Goal: Information Seeking & Learning: Learn about a topic

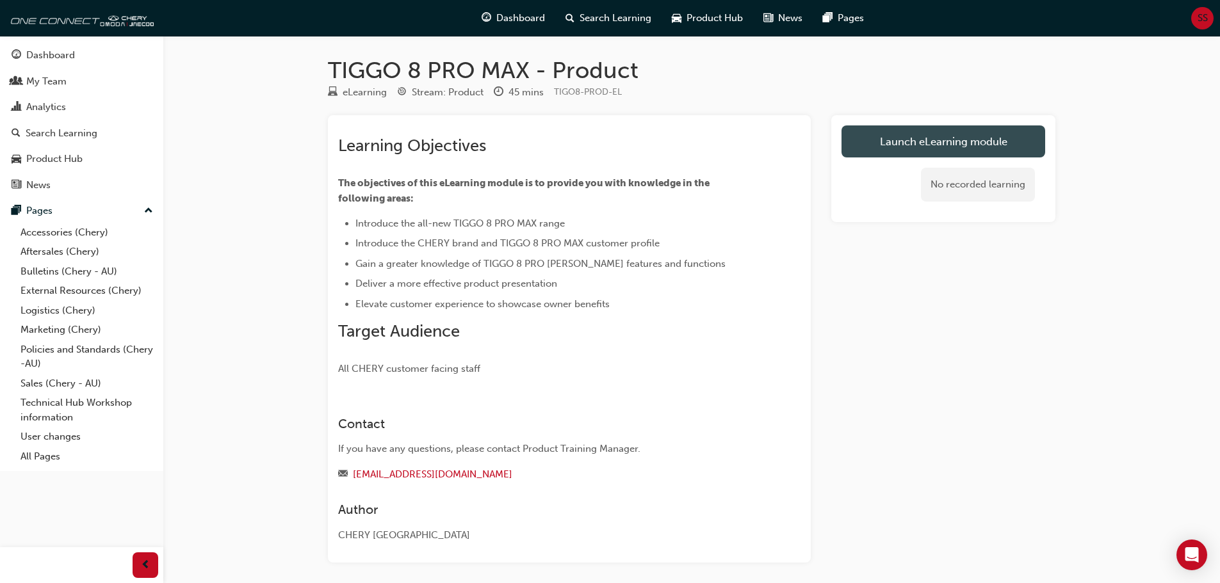
click at [887, 143] on link "Launch eLearning module" at bounding box center [943, 141] width 204 height 32
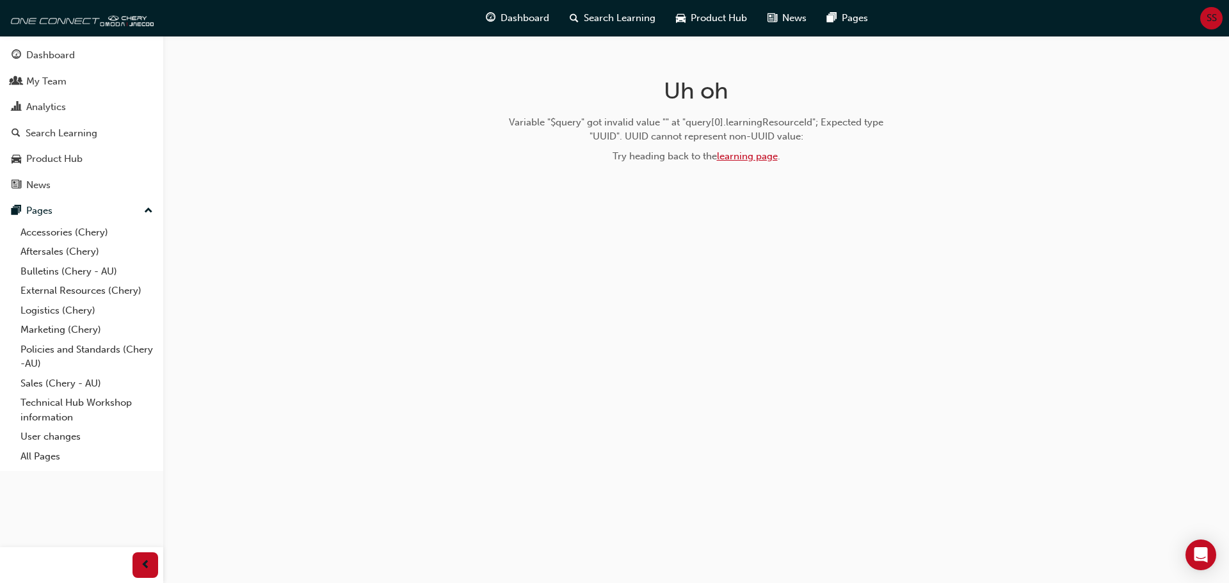
click at [723, 156] on link "learning page" at bounding box center [747, 156] width 61 height 12
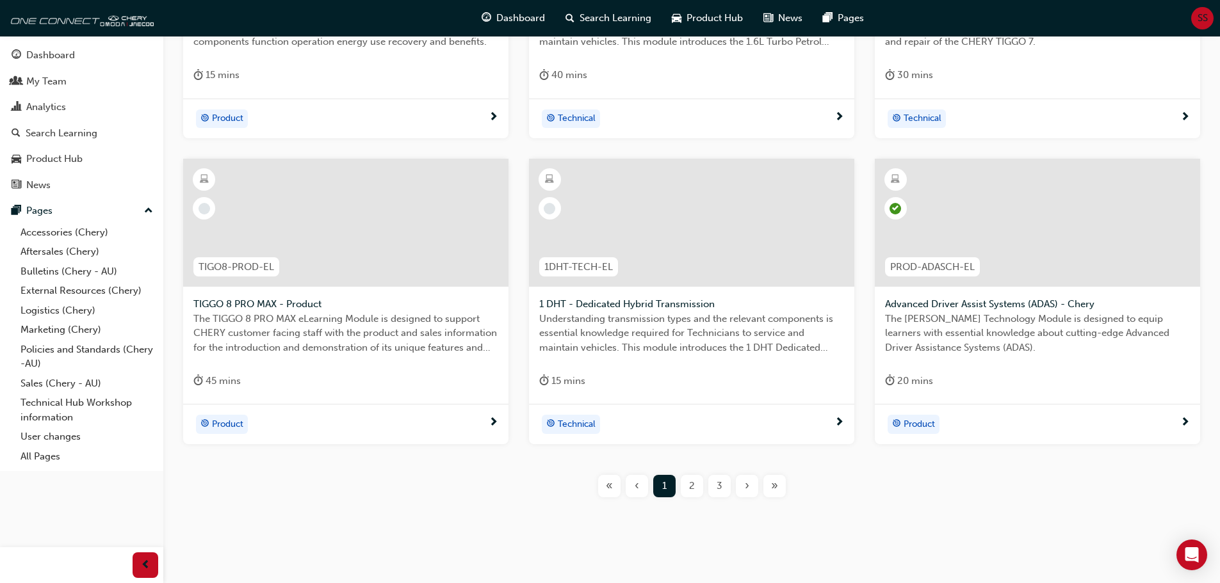
scroll to position [461, 0]
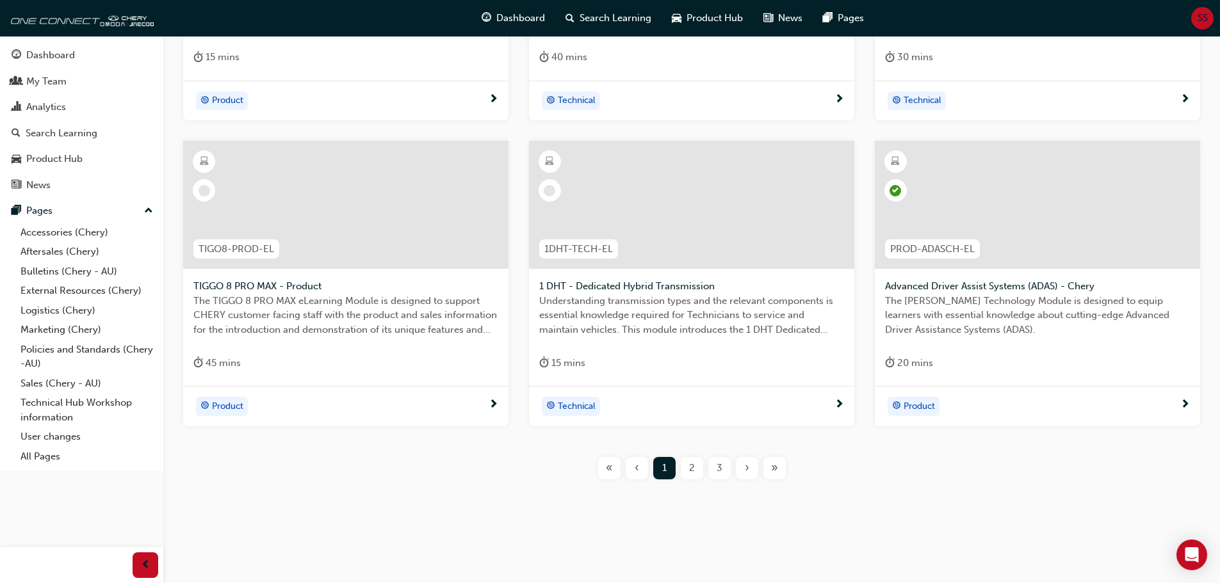
click at [316, 309] on span "The TIGGO 8 PRO MAX eLearning Module is designed to support CHERY customer faci…" at bounding box center [345, 316] width 305 height 44
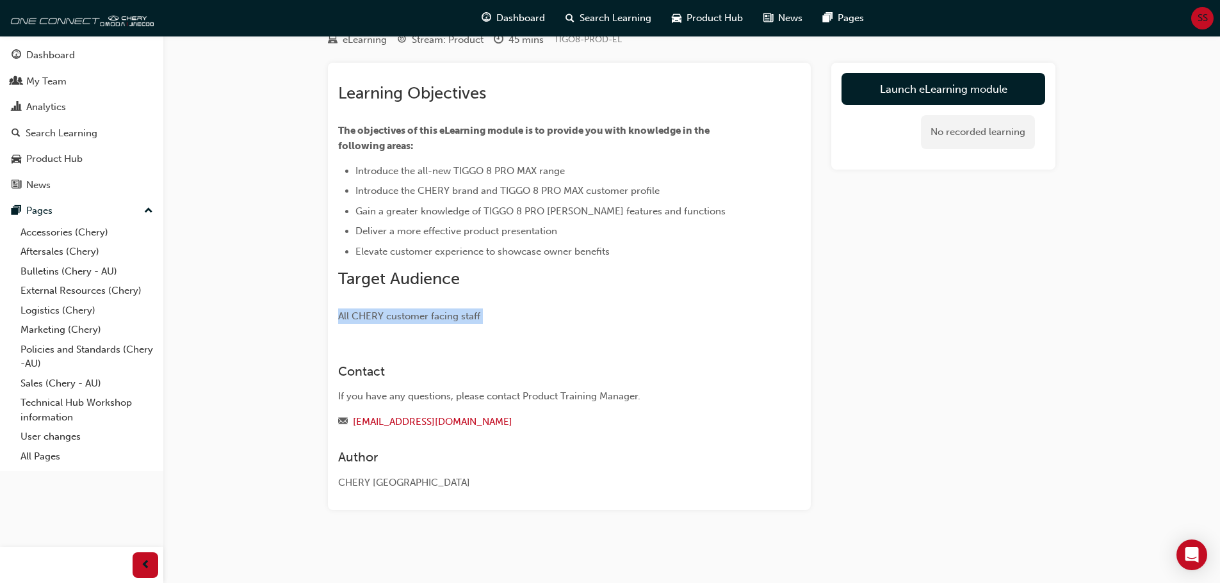
drag, startPoint x: 339, startPoint y: 316, endPoint x: 574, endPoint y: 329, distance: 235.4
click at [574, 329] on div "Learning Objectives The objectives of this eLearning module is to provide you w…" at bounding box center [569, 287] width 483 height 448
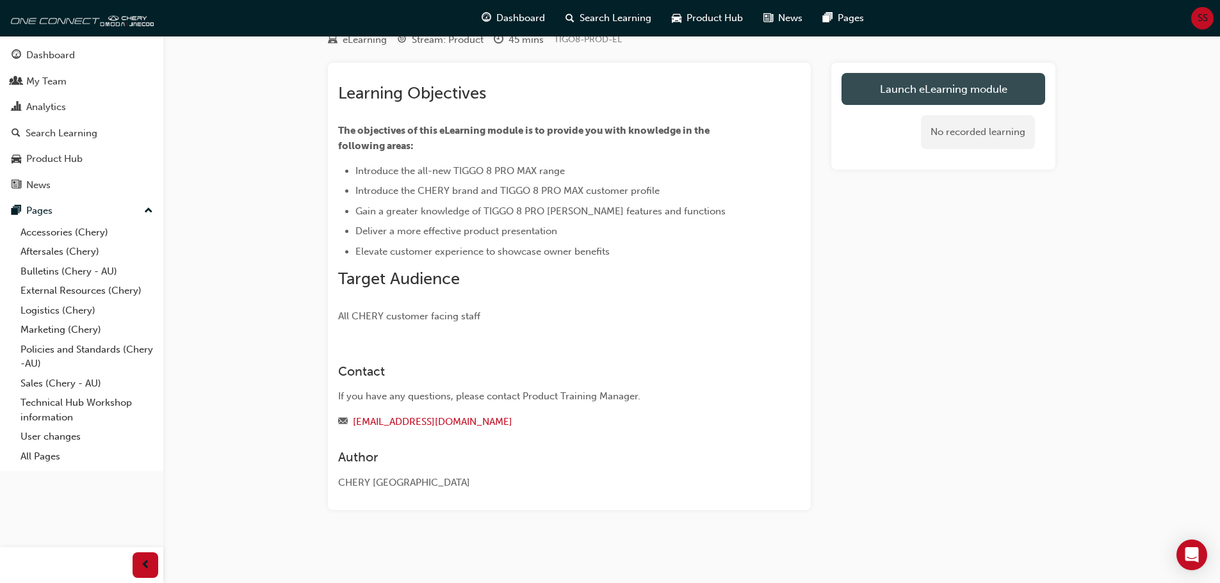
click at [928, 99] on link "Launch eLearning module" at bounding box center [943, 89] width 204 height 32
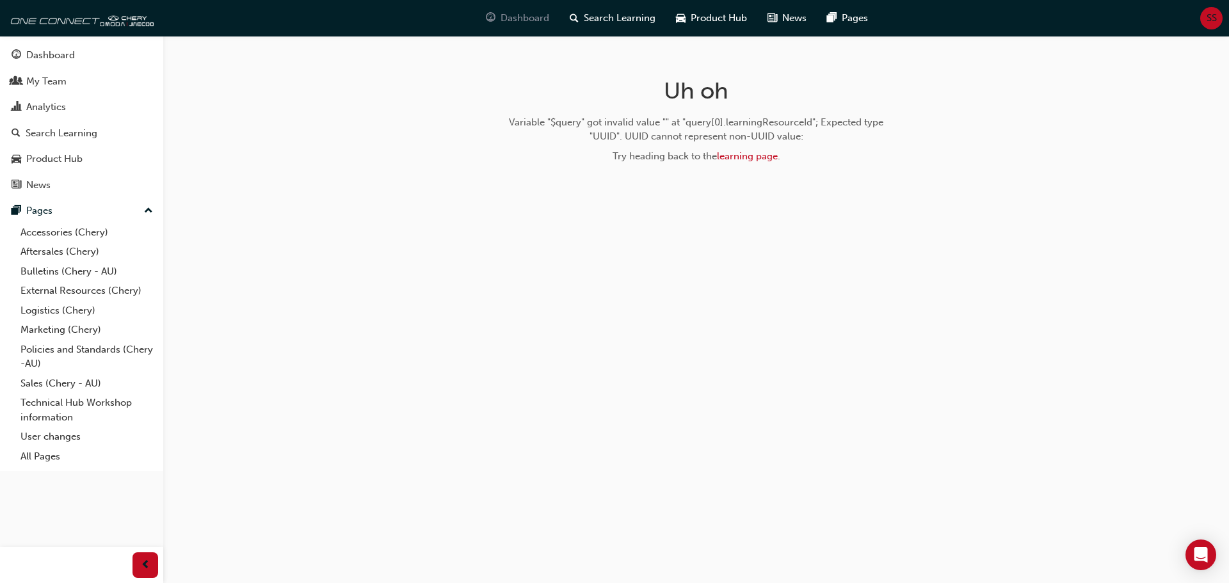
click at [547, 19] on span "Dashboard" at bounding box center [525, 18] width 49 height 15
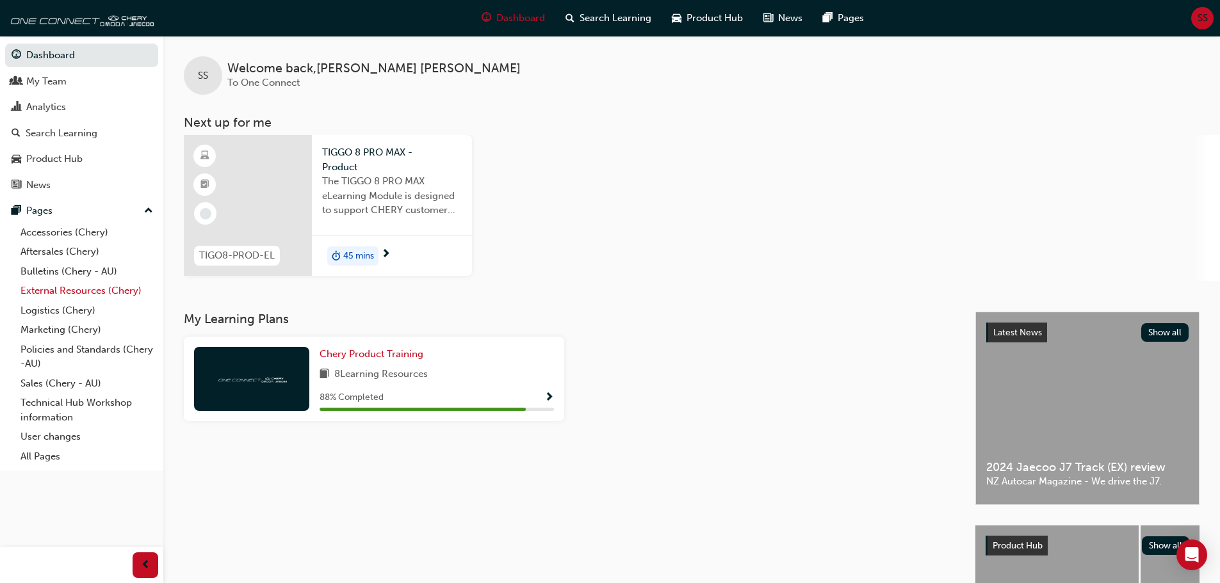
click at [95, 295] on link "External Resources (Chery)" at bounding box center [86, 291] width 143 height 20
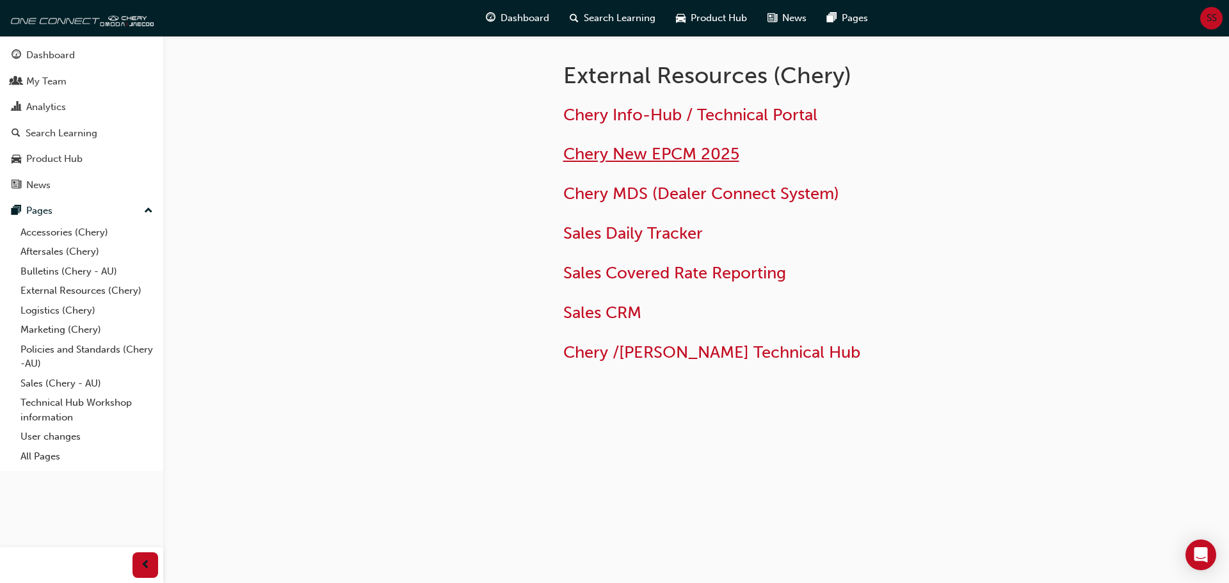
click at [644, 157] on span "Chery New EPCM 2025" at bounding box center [651, 154] width 176 height 20
